Goal: Transaction & Acquisition: Subscribe to service/newsletter

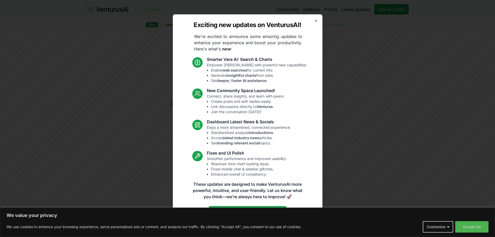
click at [313, 22] on div "Exciting new updates on VenturusAI! We're excited to announce some amazing upda…" at bounding box center [248, 118] width 150 height 208
click at [316, 21] on icon "button" at bounding box center [316, 21] width 4 height 4
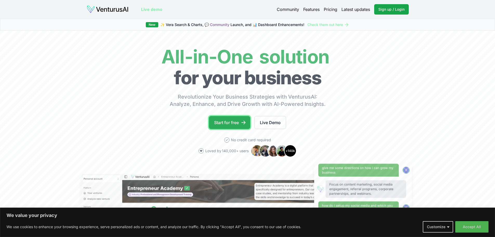
click at [229, 124] on link "Start for free" at bounding box center [229, 122] width 41 height 13
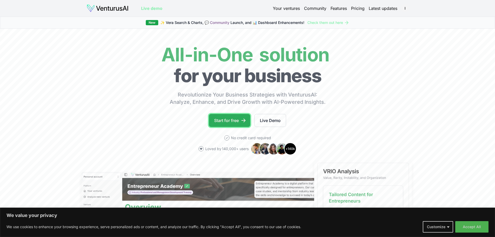
click at [231, 122] on link "Start for free" at bounding box center [229, 120] width 41 height 13
